Goal: Information Seeking & Learning: Learn about a topic

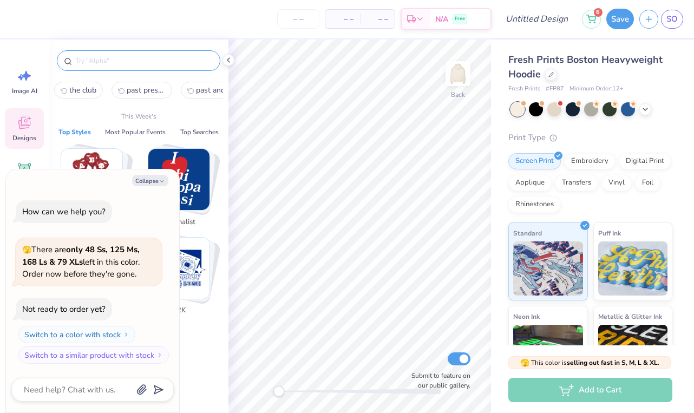
click at [134, 59] on input "text" at bounding box center [144, 60] width 138 height 11
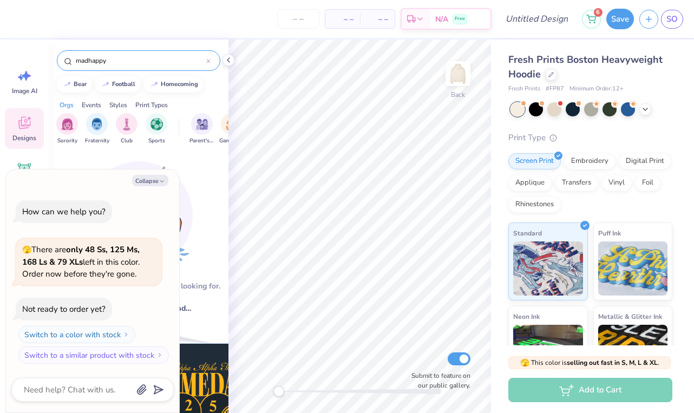
type input "madhappy"
click at [159, 181] on icon "button" at bounding box center [162, 181] width 6 height 6
type textarea "x"
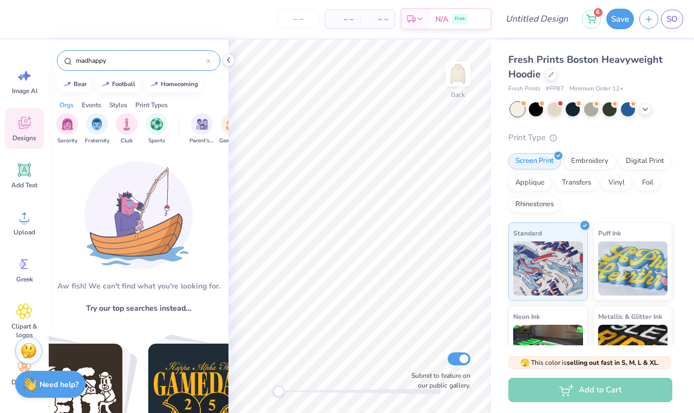
click at [139, 63] on input "madhappy" at bounding box center [140, 60] width 131 height 11
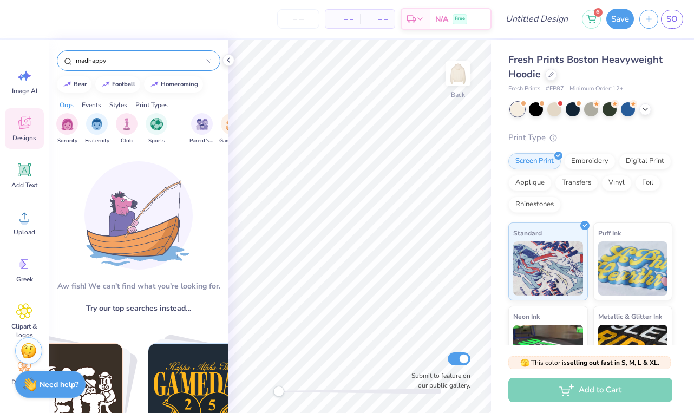
click at [139, 63] on input "madhappy" at bounding box center [140, 60] width 131 height 11
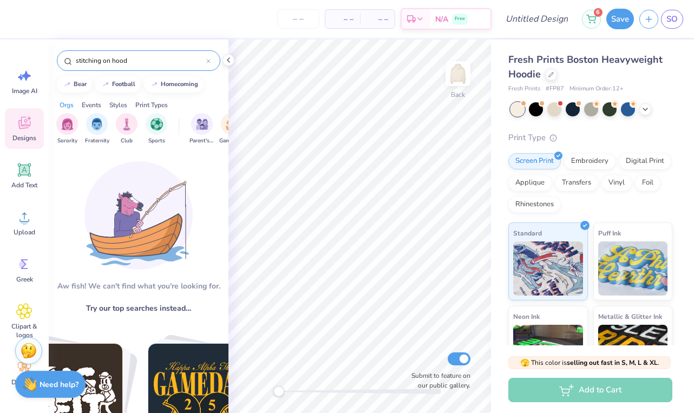
type input "stitching on hood"
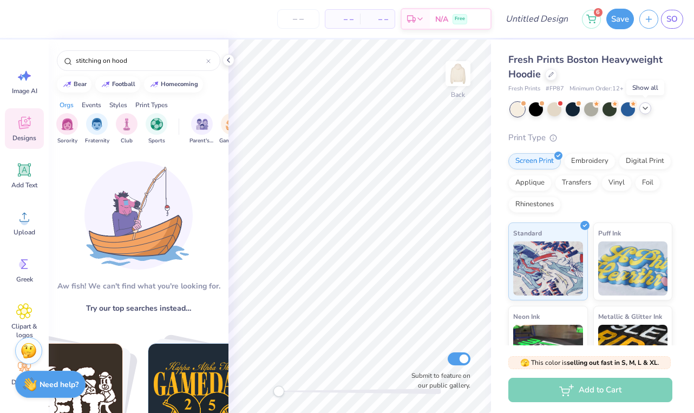
click at [645, 110] on icon at bounding box center [645, 108] width 9 height 9
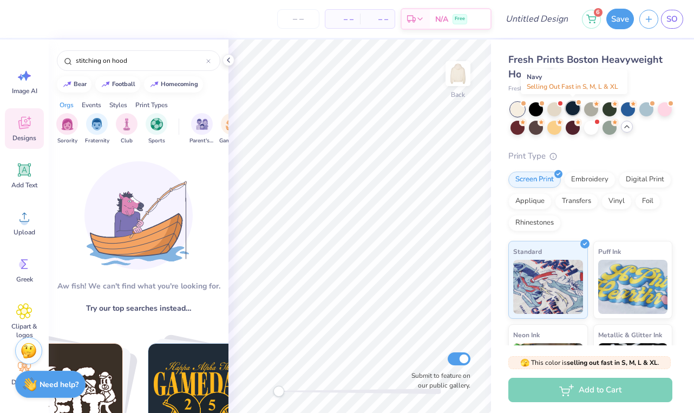
click at [576, 107] on div at bounding box center [572, 108] width 14 height 14
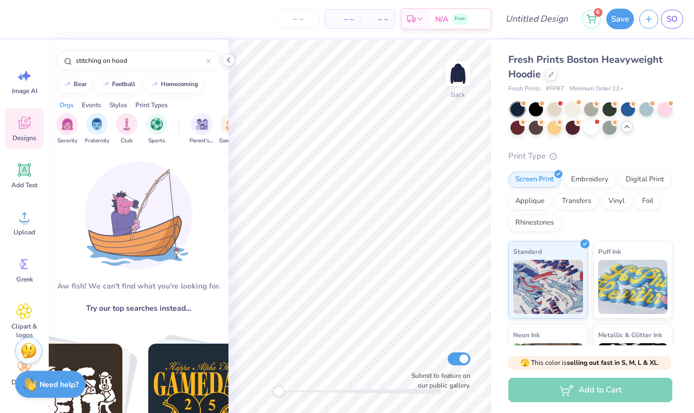
type textarea "x"
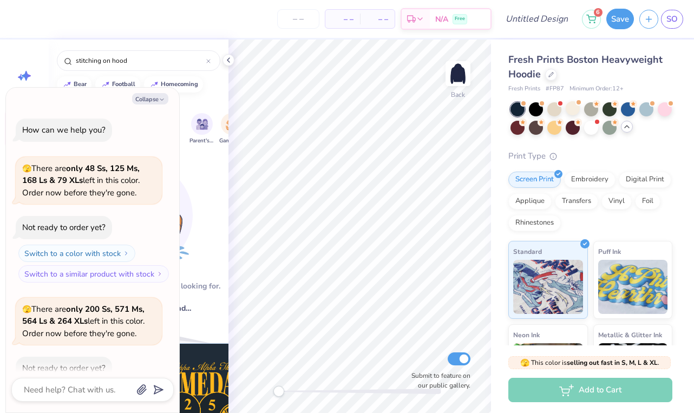
scroll to position [57, 0]
